Goal: Task Accomplishment & Management: Manage account settings

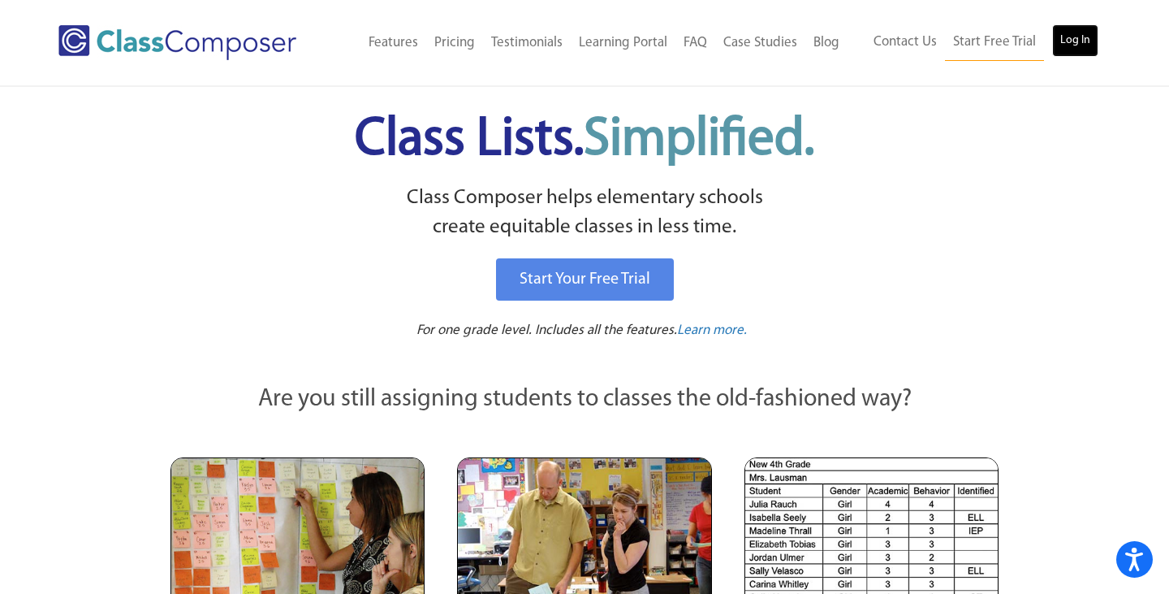
click at [1085, 37] on link "Log In" at bounding box center [1075, 40] width 46 height 32
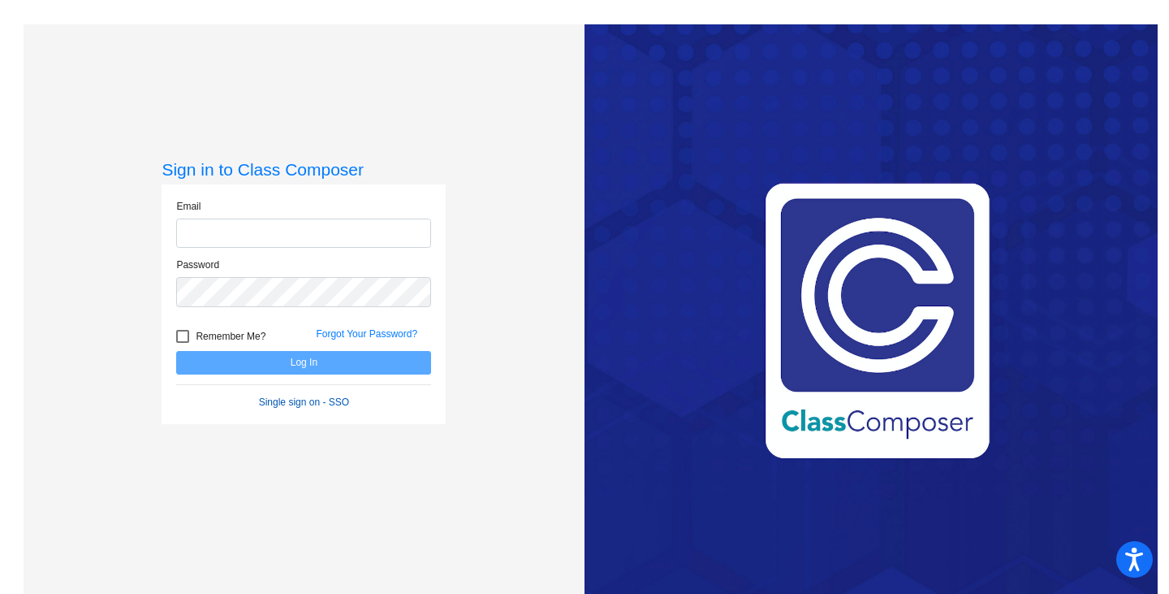
click at [293, 401] on form "Email Password Remember Me? Forgot Your Password? Log In Single sign on - SSO" at bounding box center [303, 304] width 255 height 210
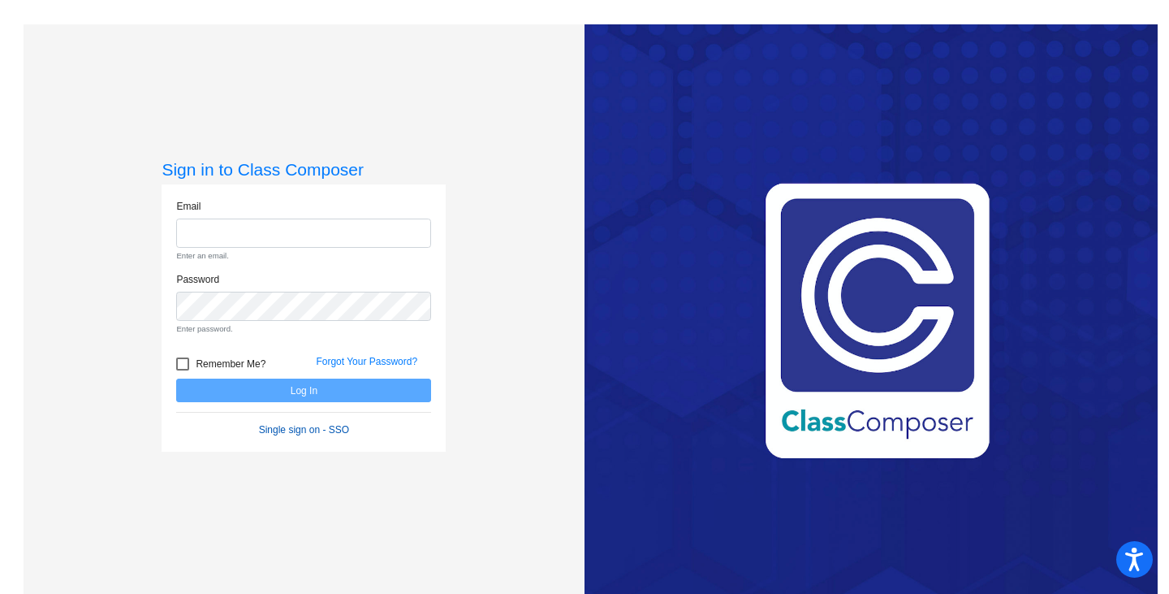
click at [293, 431] on link "Single sign on - SSO" at bounding box center [304, 429] width 90 height 11
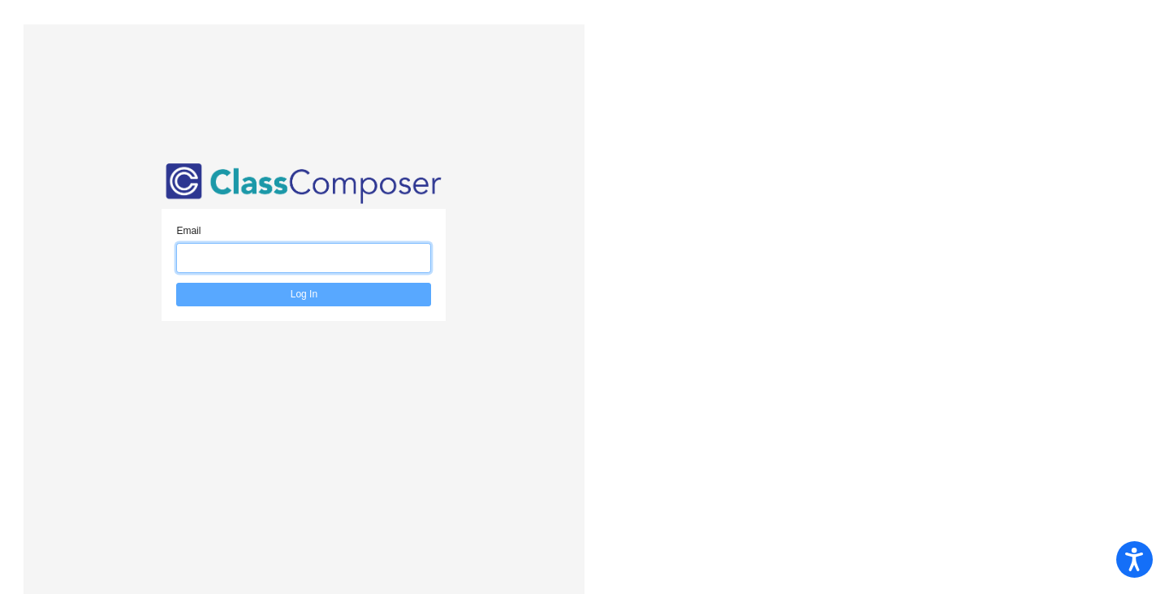
click at [245, 257] on input "email" at bounding box center [303, 258] width 255 height 30
type input "[EMAIL_ADDRESS][DOMAIN_NAME]"
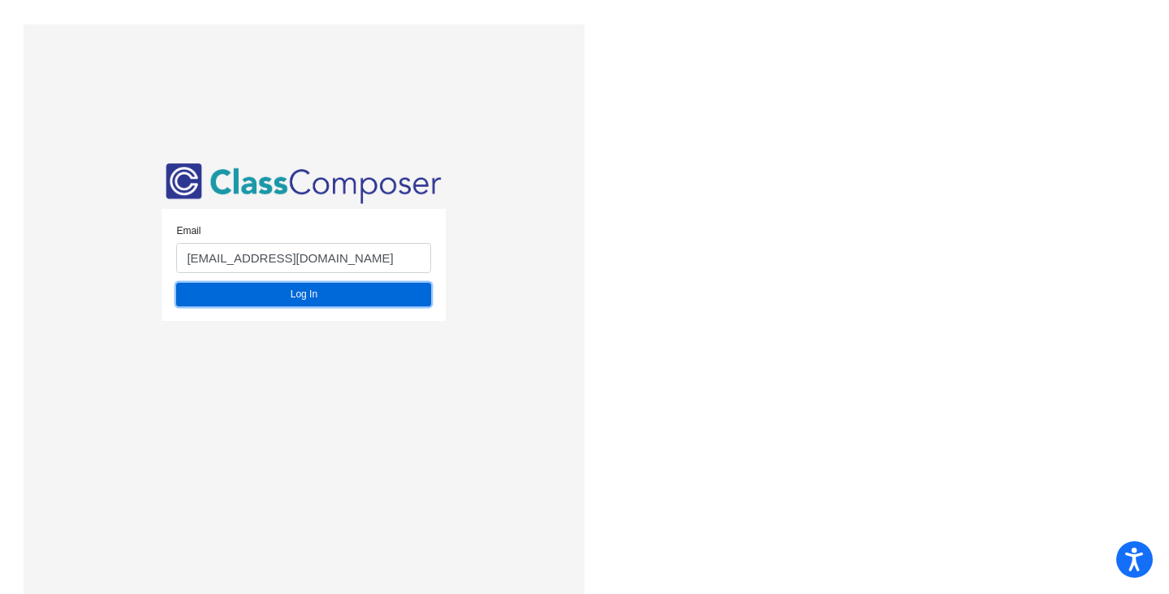
click at [266, 300] on button "Log In" at bounding box center [303, 295] width 255 height 24
click at [266, 292] on button "Log In" at bounding box center [303, 295] width 255 height 24
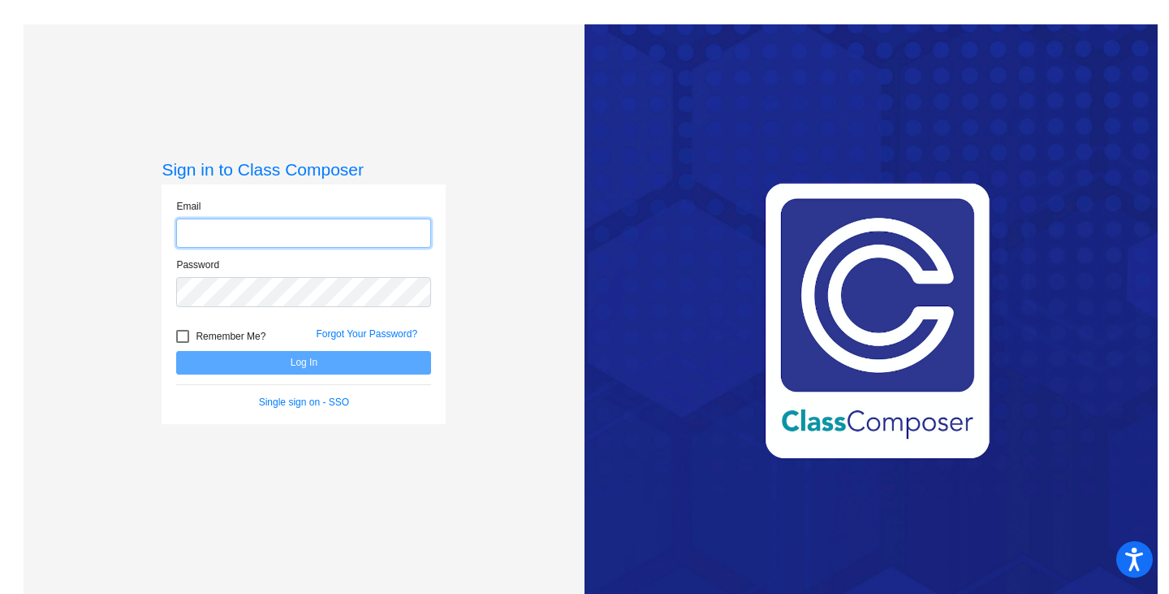
click at [213, 231] on input "email" at bounding box center [303, 233] width 255 height 30
type input "[EMAIL_ADDRESS][DOMAIN_NAME]"
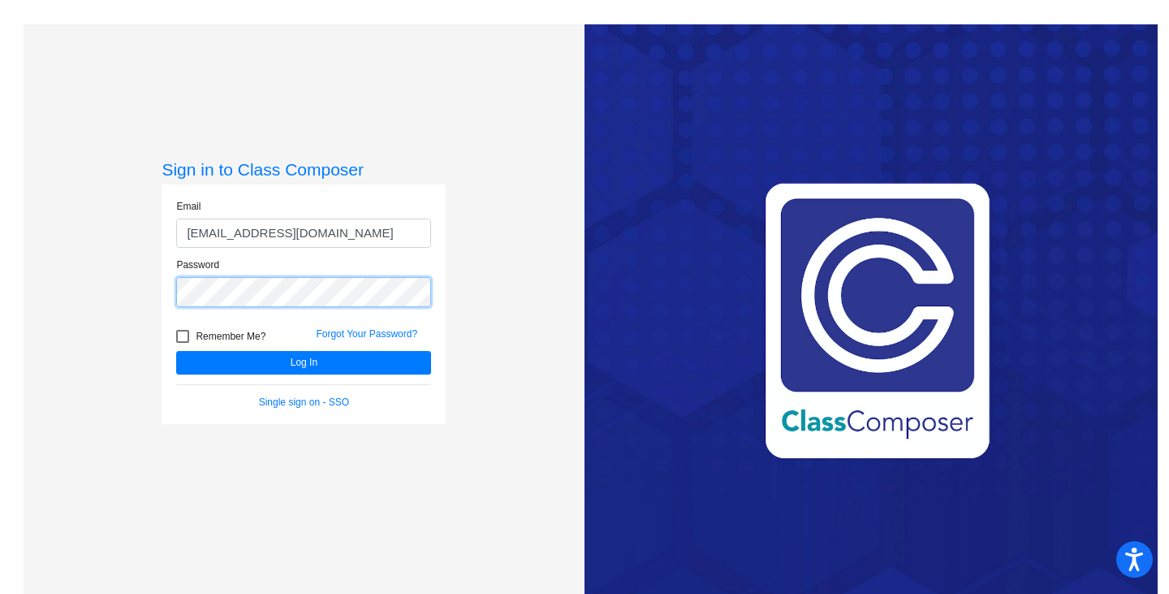
click at [176, 351] on button "Log In" at bounding box center [303, 363] width 255 height 24
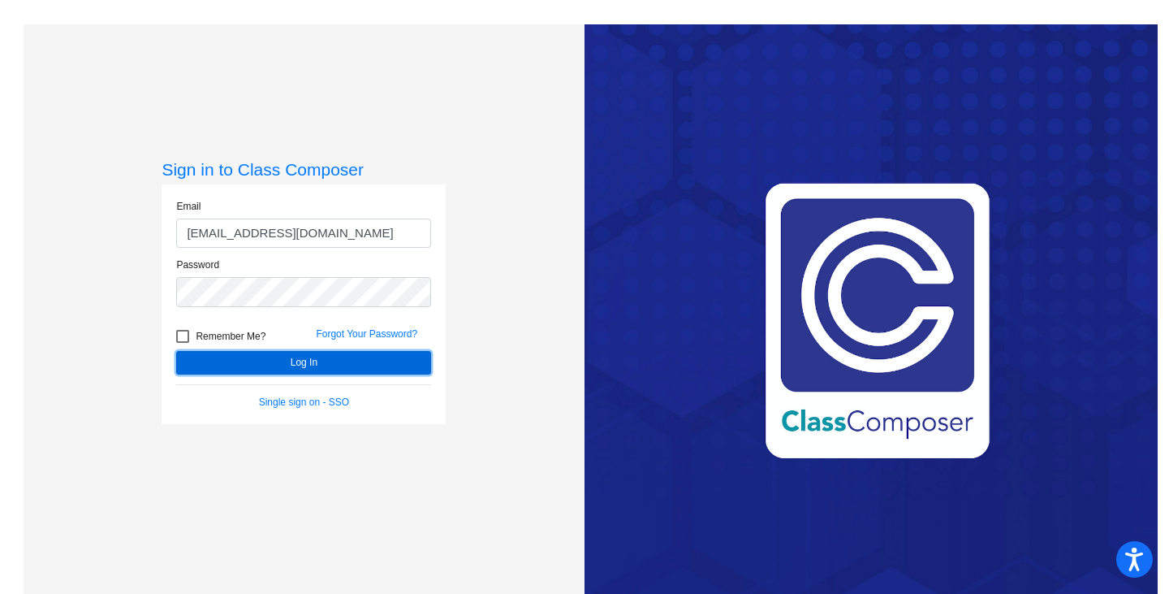
click at [253, 360] on button "Log In" at bounding box center [303, 363] width 255 height 24
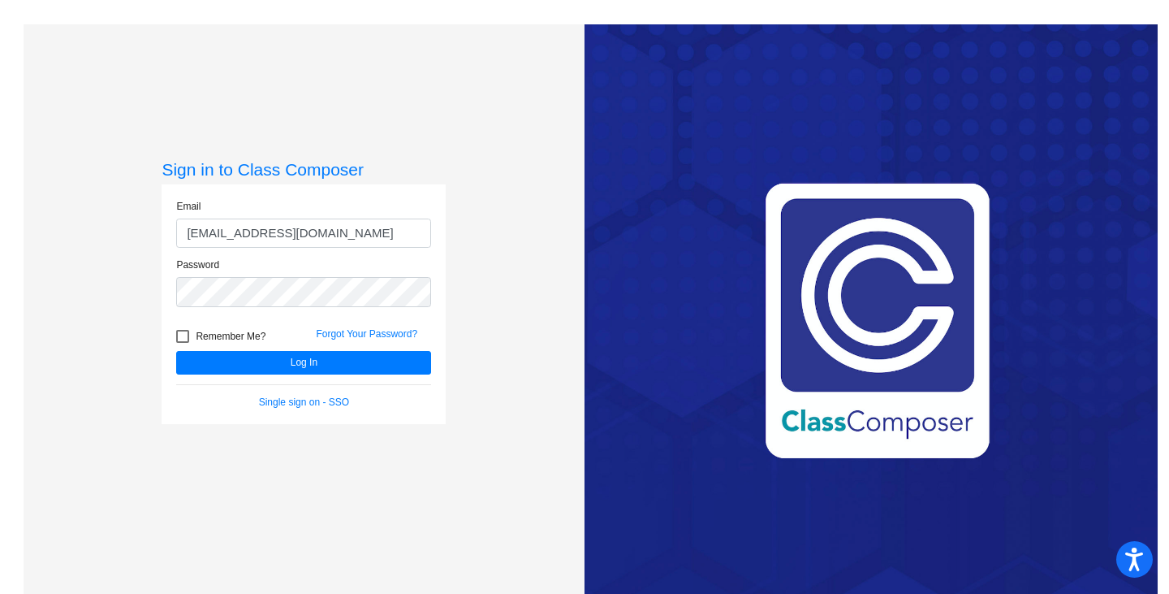
click at [911, 314] on div "Love Class Composer? Share it with a friend! If you're happy with Class Compose…" at bounding box center [871, 321] width 573 height 594
click at [176, 351] on button "Log In" at bounding box center [303, 363] width 255 height 24
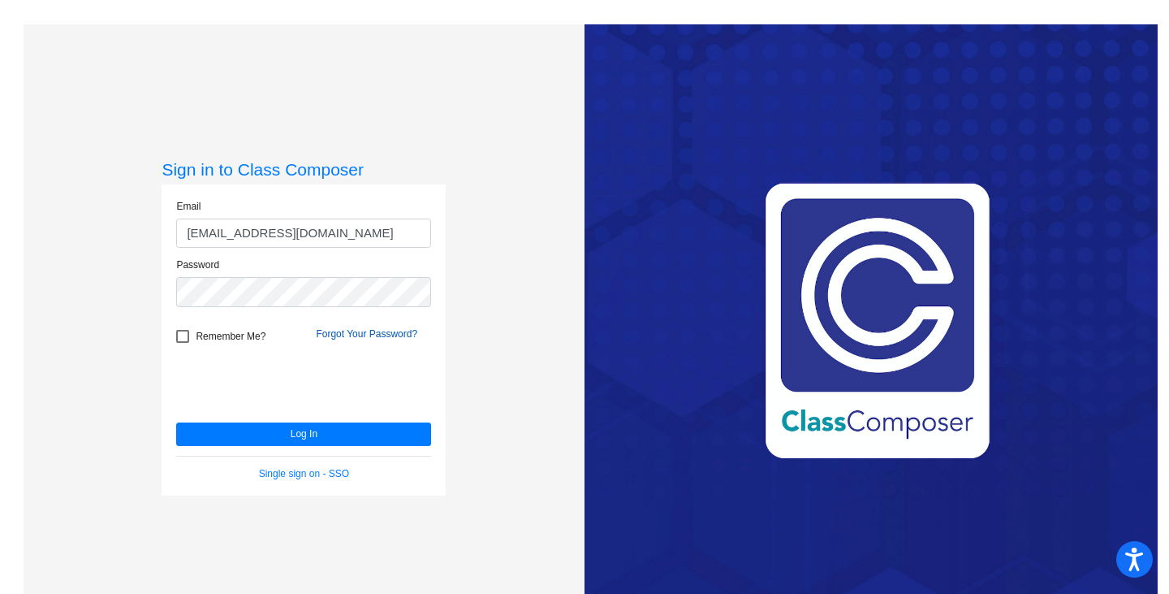
click at [348, 333] on link "Forgot Your Password?" at bounding box center [367, 333] width 102 height 11
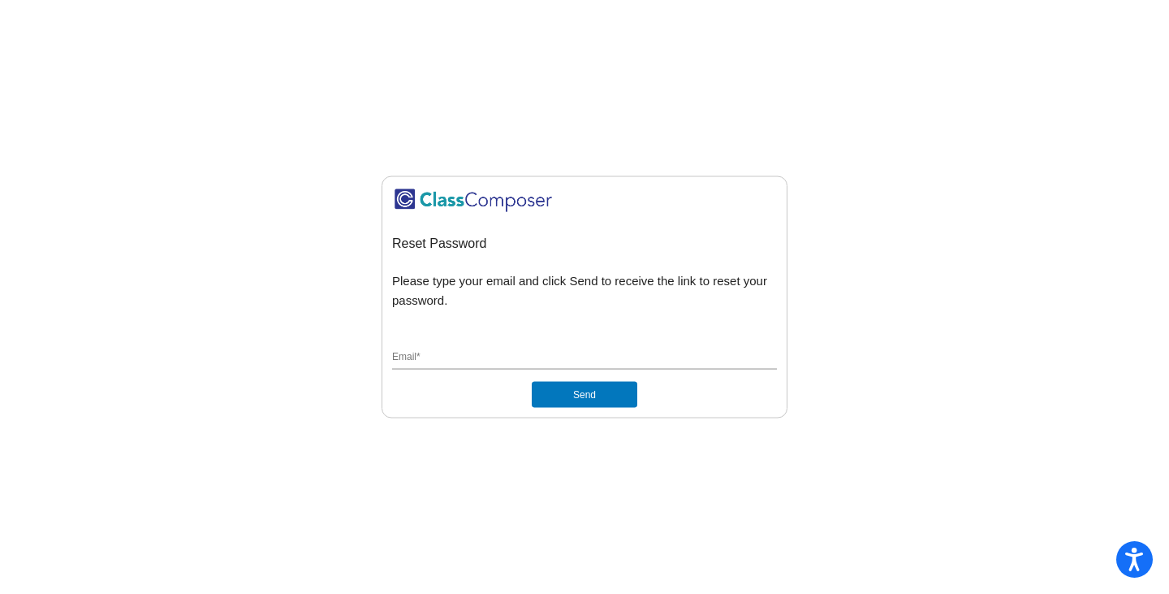
click at [456, 354] on input "Email *" at bounding box center [584, 358] width 385 height 15
type input "[EMAIL_ADDRESS][DOMAIN_NAME]"
click at [575, 389] on button "Send" at bounding box center [585, 395] width 106 height 26
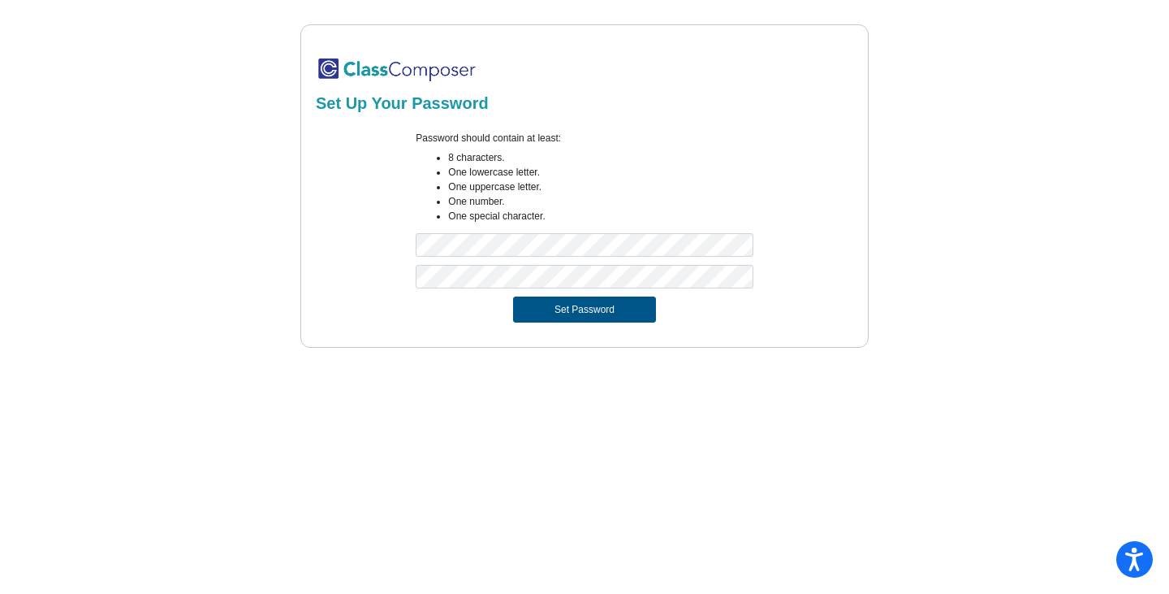
click at [542, 307] on button "Set Password" at bounding box center [584, 309] width 143 height 26
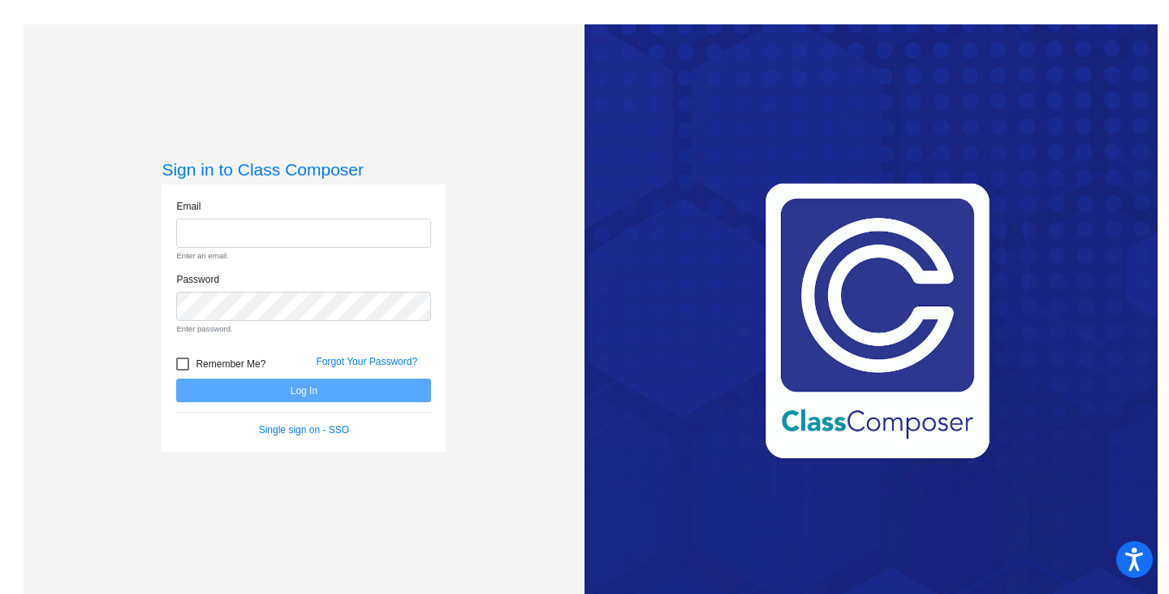
click at [293, 236] on input "email" at bounding box center [303, 233] width 255 height 30
click at [284, 236] on input "email" at bounding box center [303, 233] width 255 height 30
type input "[EMAIL_ADDRESS][DOMAIN_NAME]"
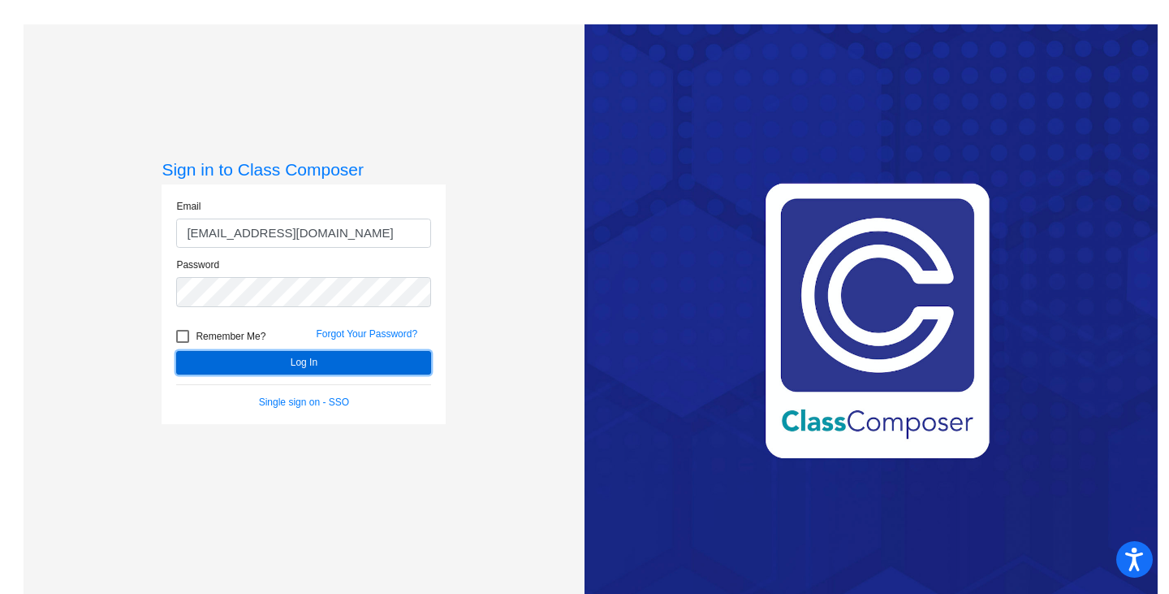
click at [271, 364] on button "Log In" at bounding box center [303, 363] width 255 height 24
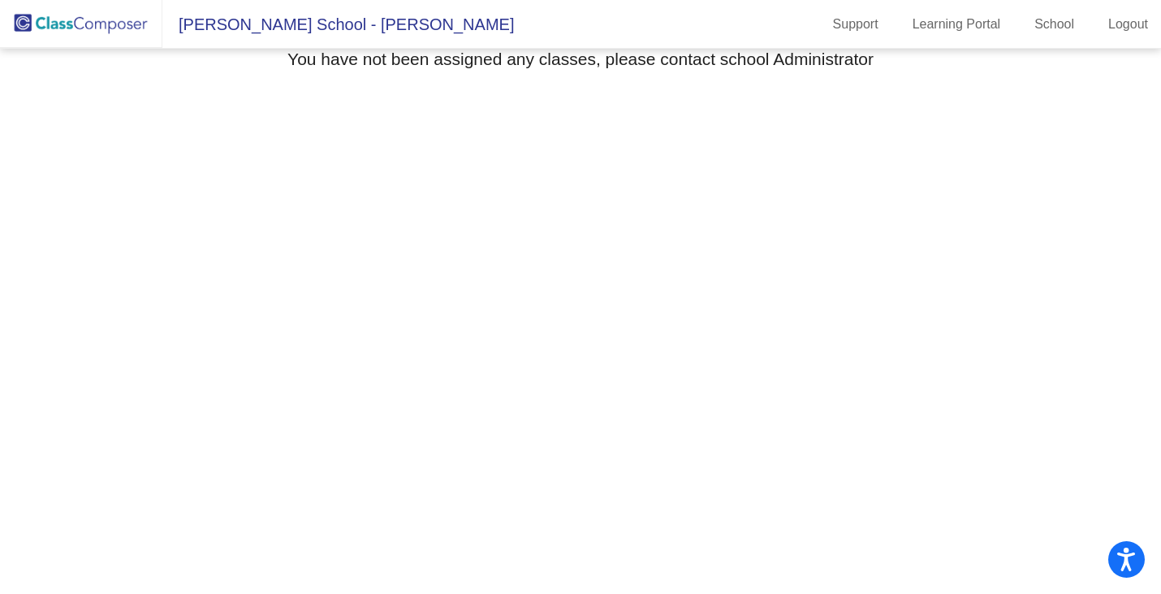
click at [58, 25] on img at bounding box center [81, 24] width 162 height 48
click at [378, 27] on span "John E. Burke School - Laura" at bounding box center [338, 24] width 352 height 26
click at [1058, 31] on link "School" at bounding box center [1055, 24] width 66 height 26
